Goal: Transaction & Acquisition: Purchase product/service

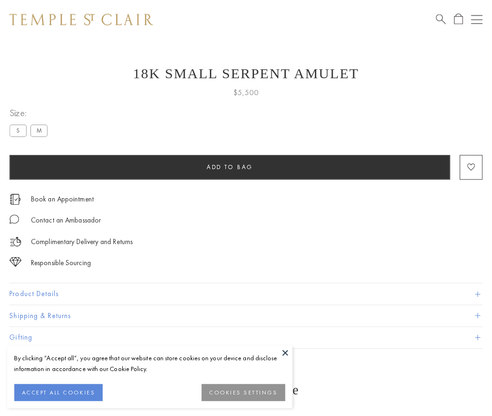
scroll to position [7, 0]
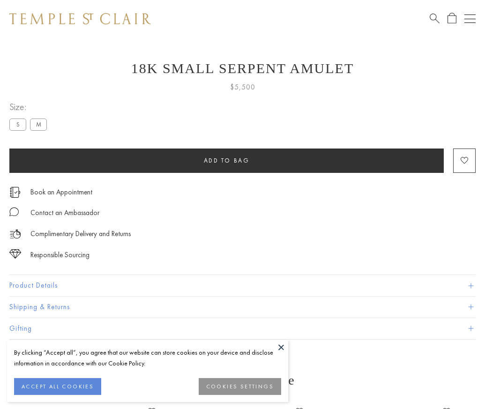
click at [226, 160] on span "Add to bag" at bounding box center [227, 160] width 46 height 8
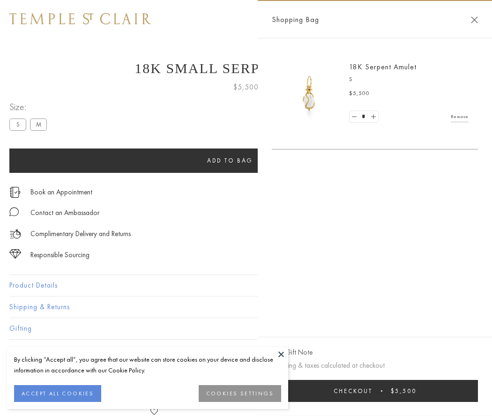
click at [375, 391] on button "Checkout $5,500" at bounding box center [375, 391] width 206 height 22
